Goal: Find specific page/section: Find specific page/section

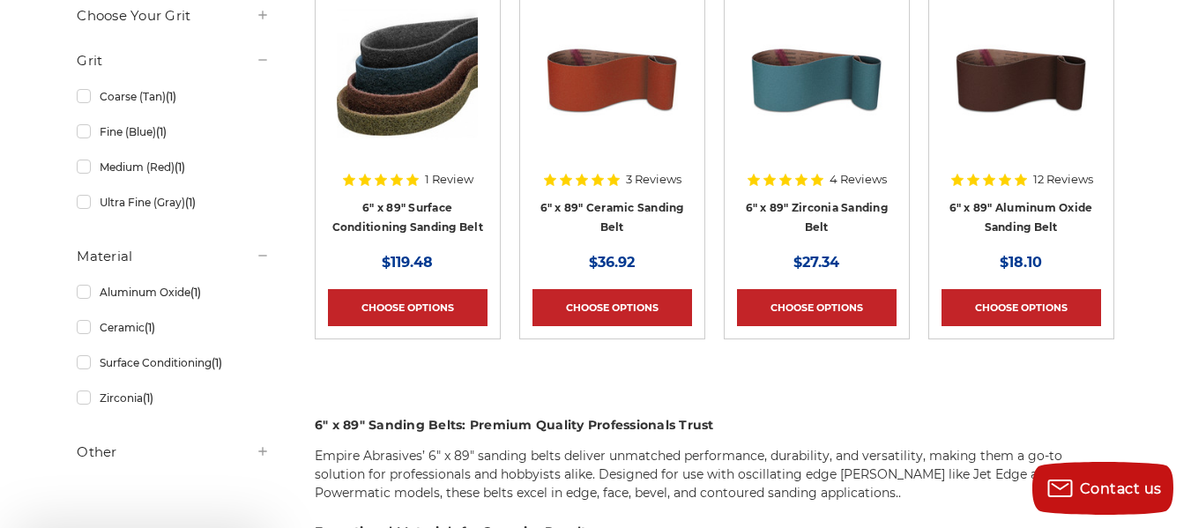
scroll to position [398, 0]
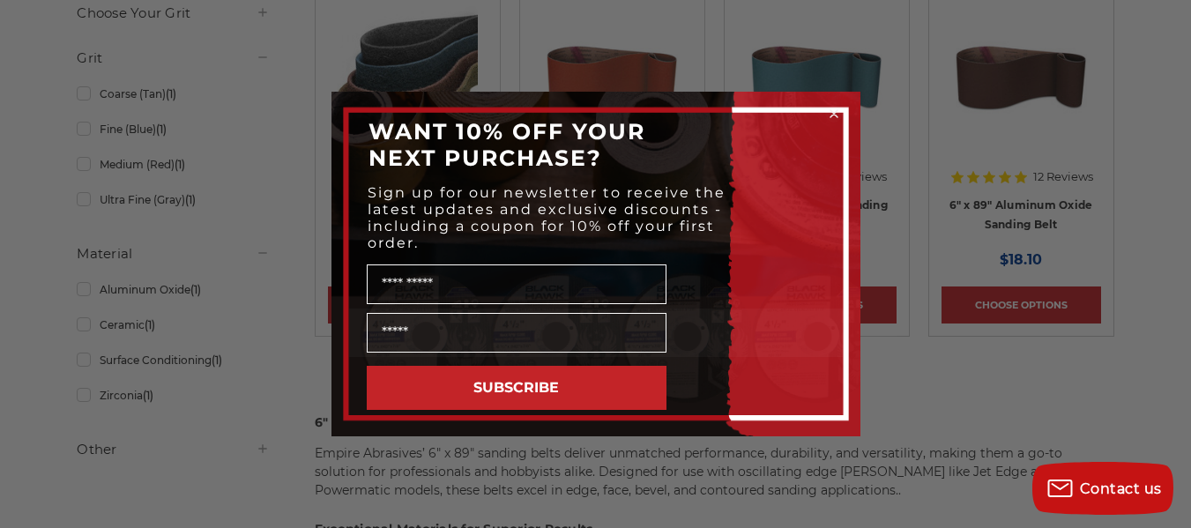
click at [830, 112] on circle "Close dialog" at bounding box center [833, 114] width 17 height 17
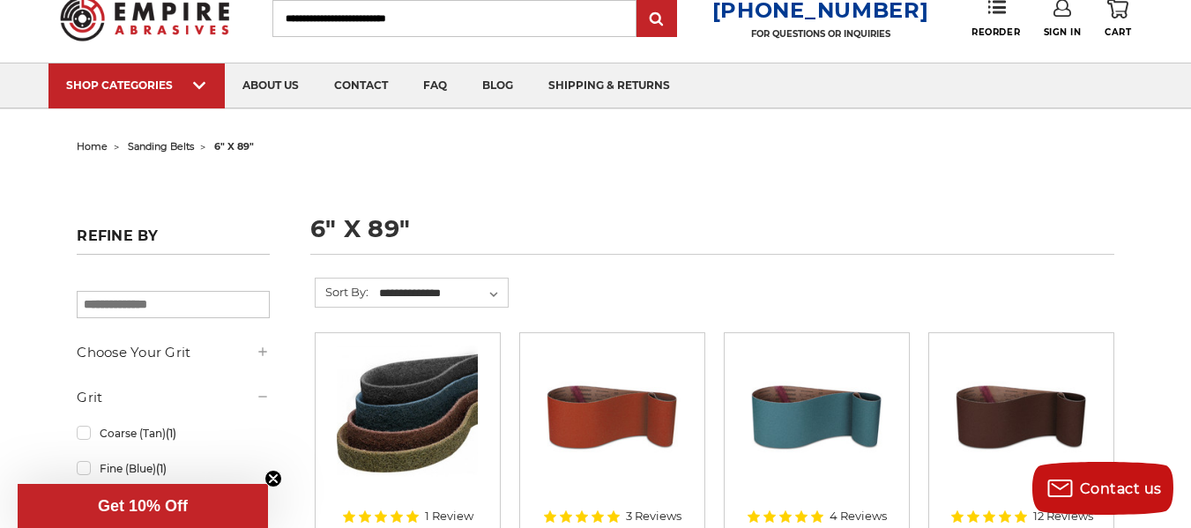
scroll to position [61, 0]
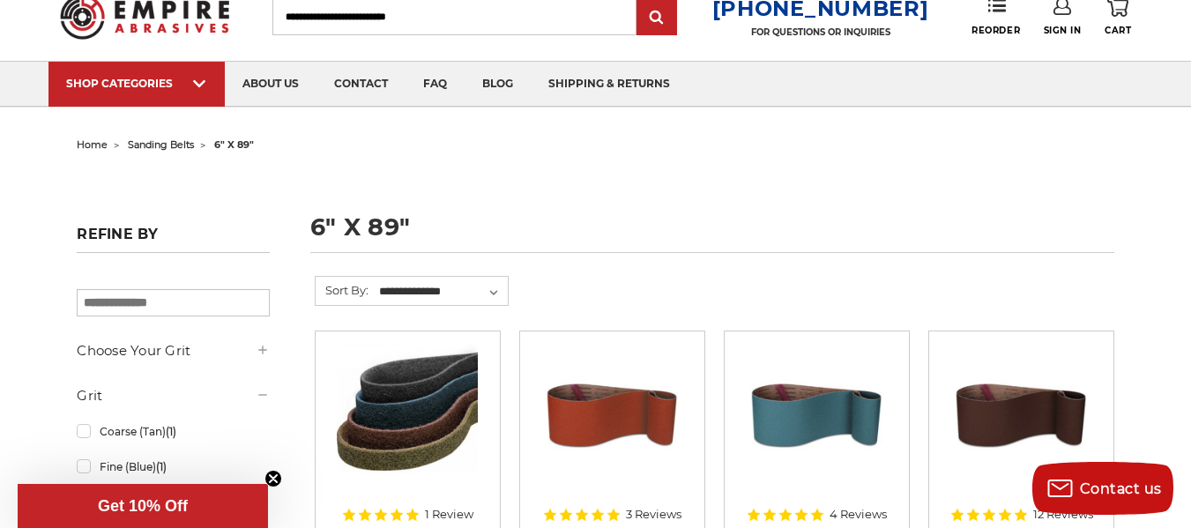
click at [153, 143] on span "sanding belts" at bounding box center [161, 144] width 66 height 12
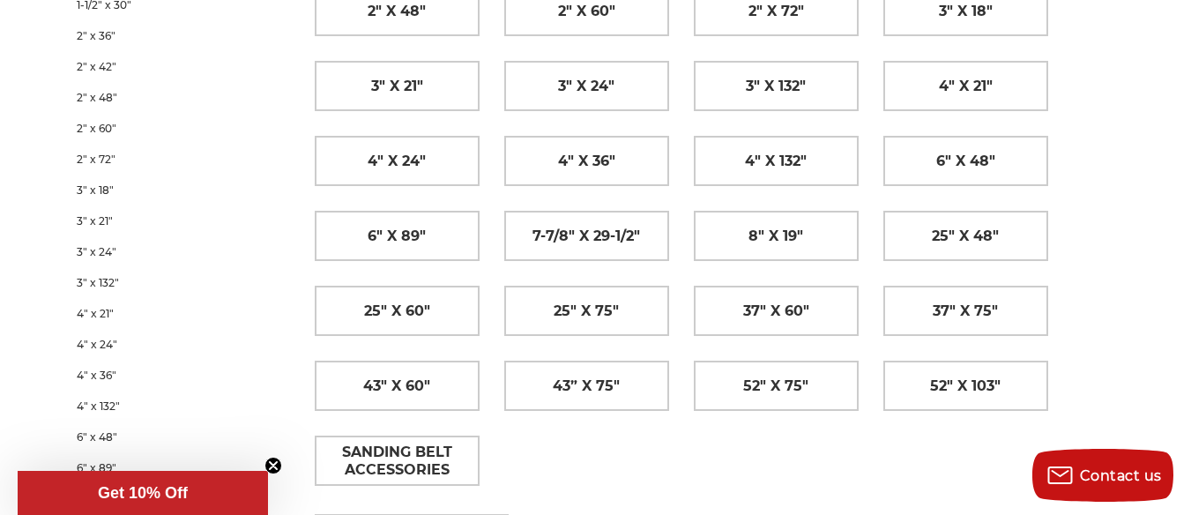
scroll to position [499, 0]
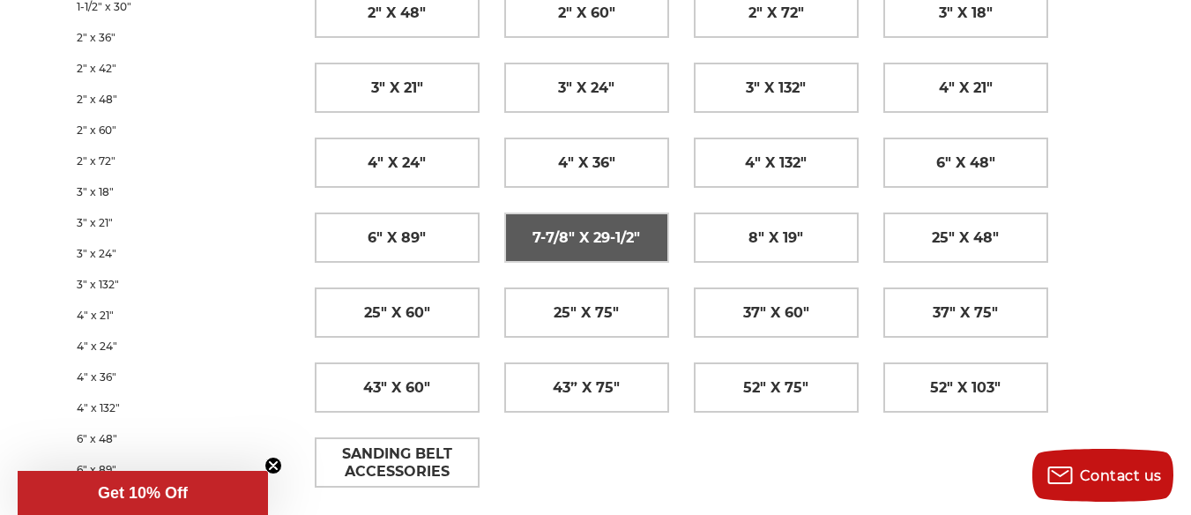
click at [598, 246] on span "7-7/8" x 29-1/2"" at bounding box center [586, 238] width 108 height 30
